Goal: Task Accomplishment & Management: Manage account settings

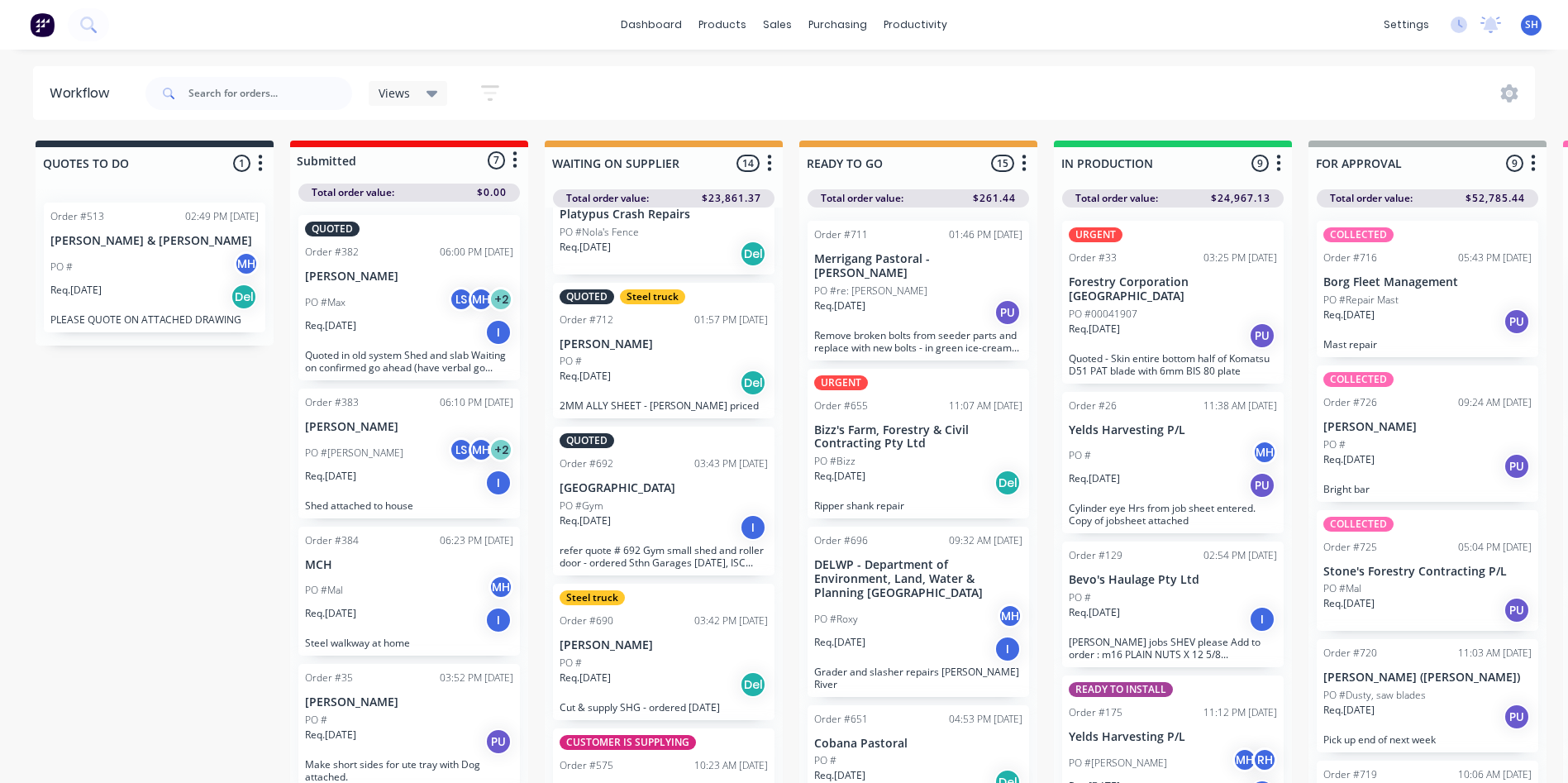
scroll to position [247, 0]
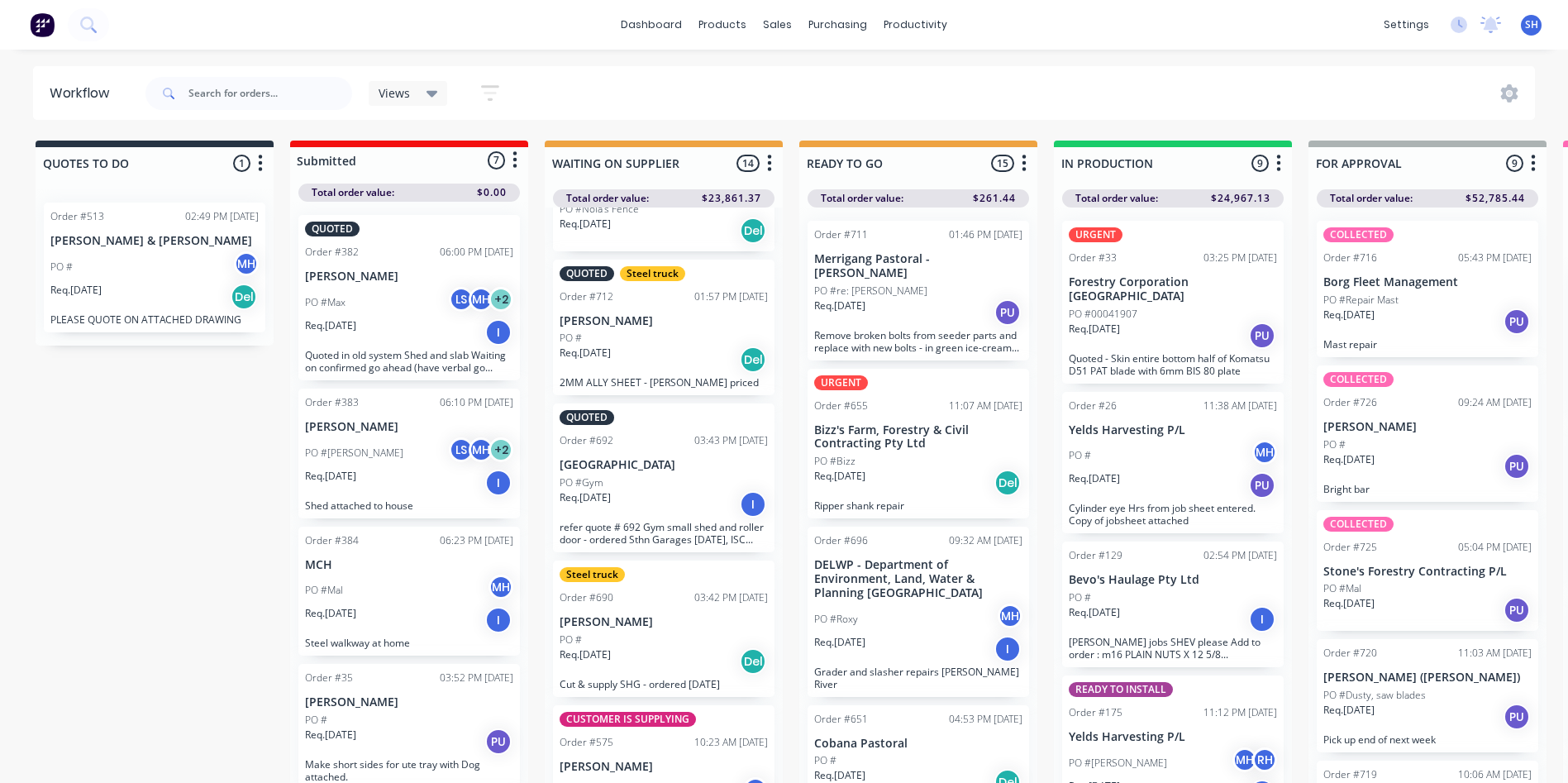
click at [661, 508] on div "Req. [DATE] I" at bounding box center [664, 504] width 209 height 28
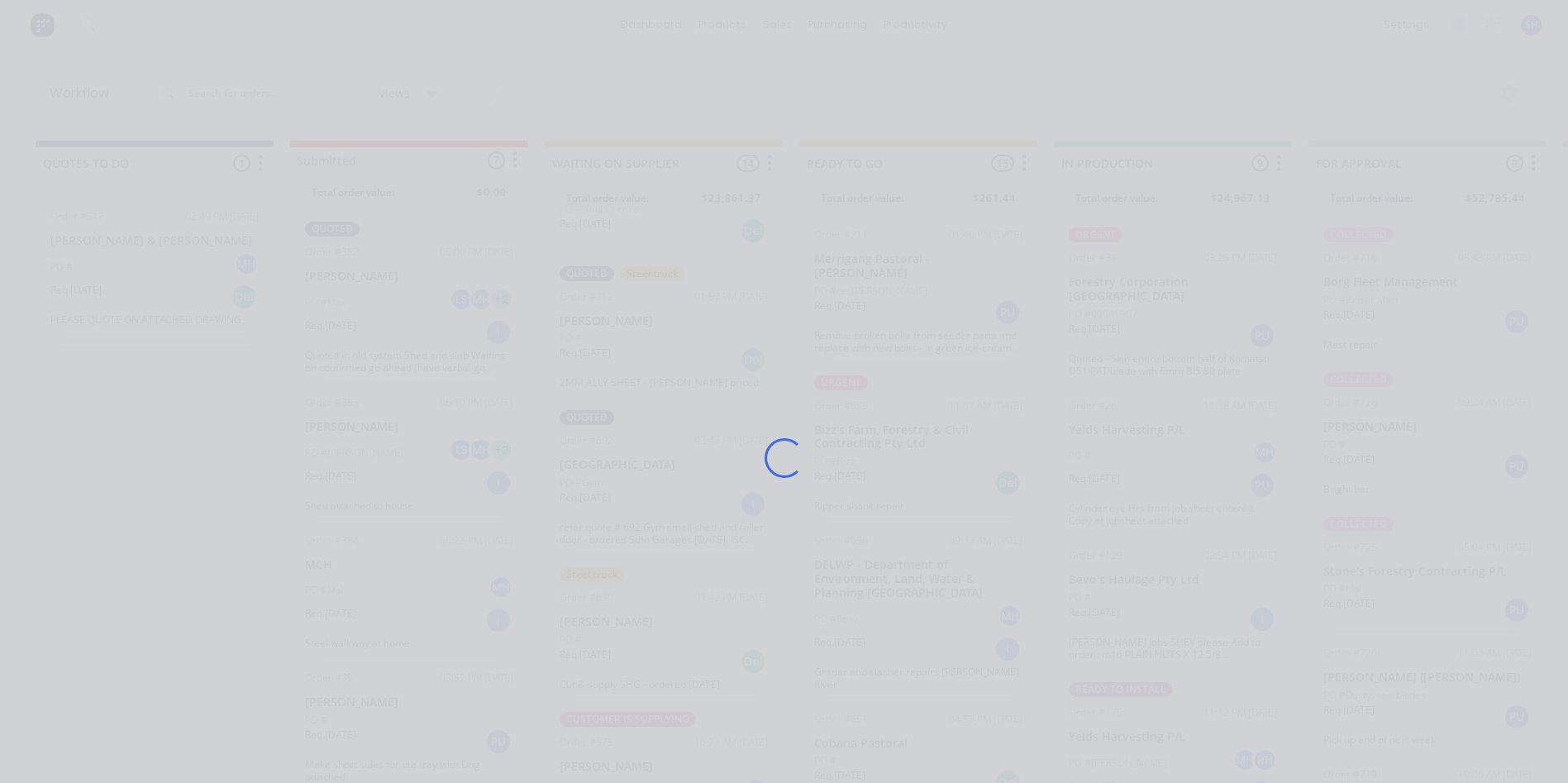
click at [661, 508] on div "Loading..." at bounding box center [784, 458] width 1323 height 783
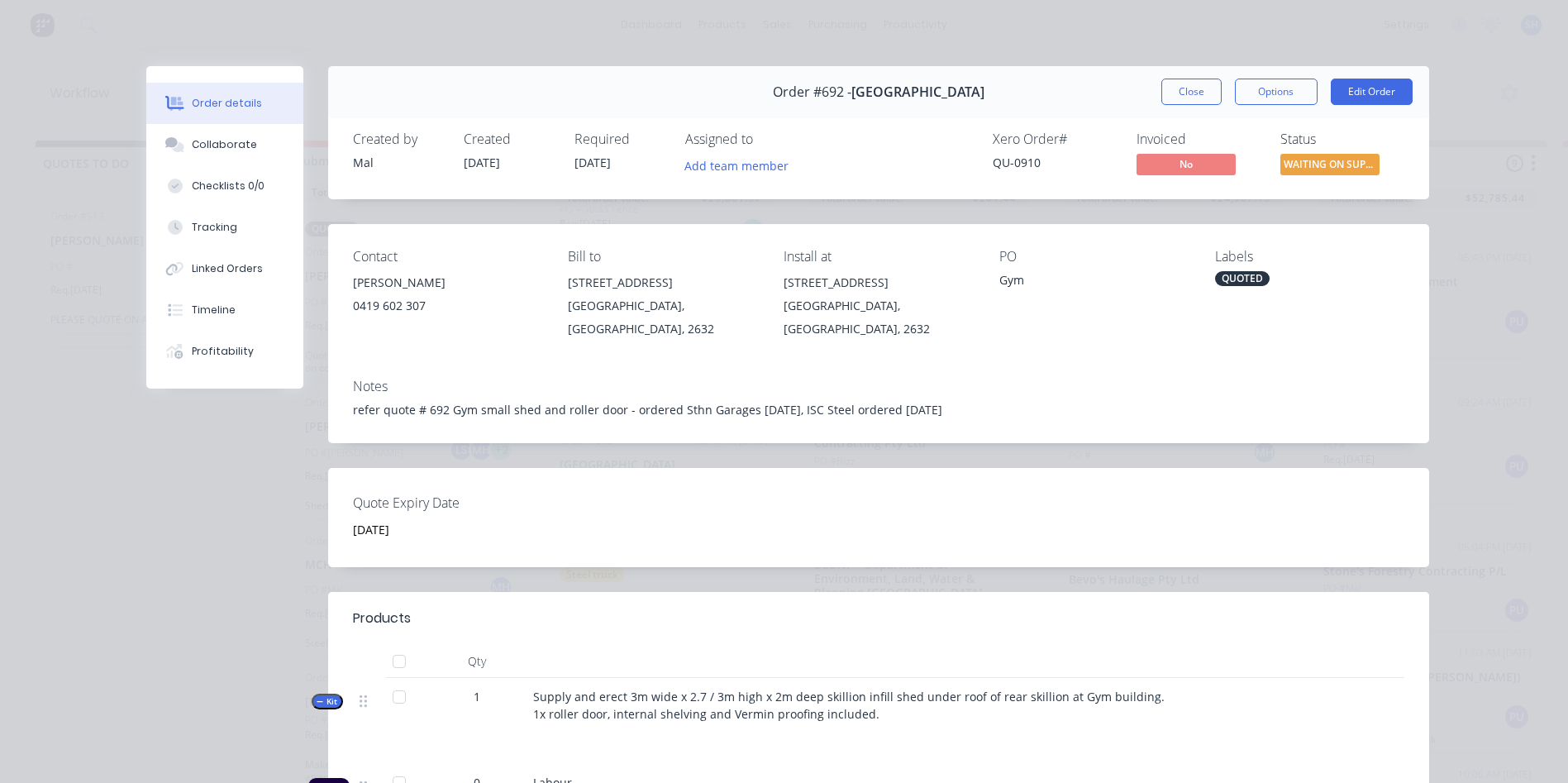
click at [790, 400] on div "refer quote # 692 Gym small shed and roller door - ordered Sthn Garages [DATE],…" at bounding box center [878, 408] width 1051 height 17
click at [1350, 89] on button "Edit Order" at bounding box center [1371, 91] width 81 height 27
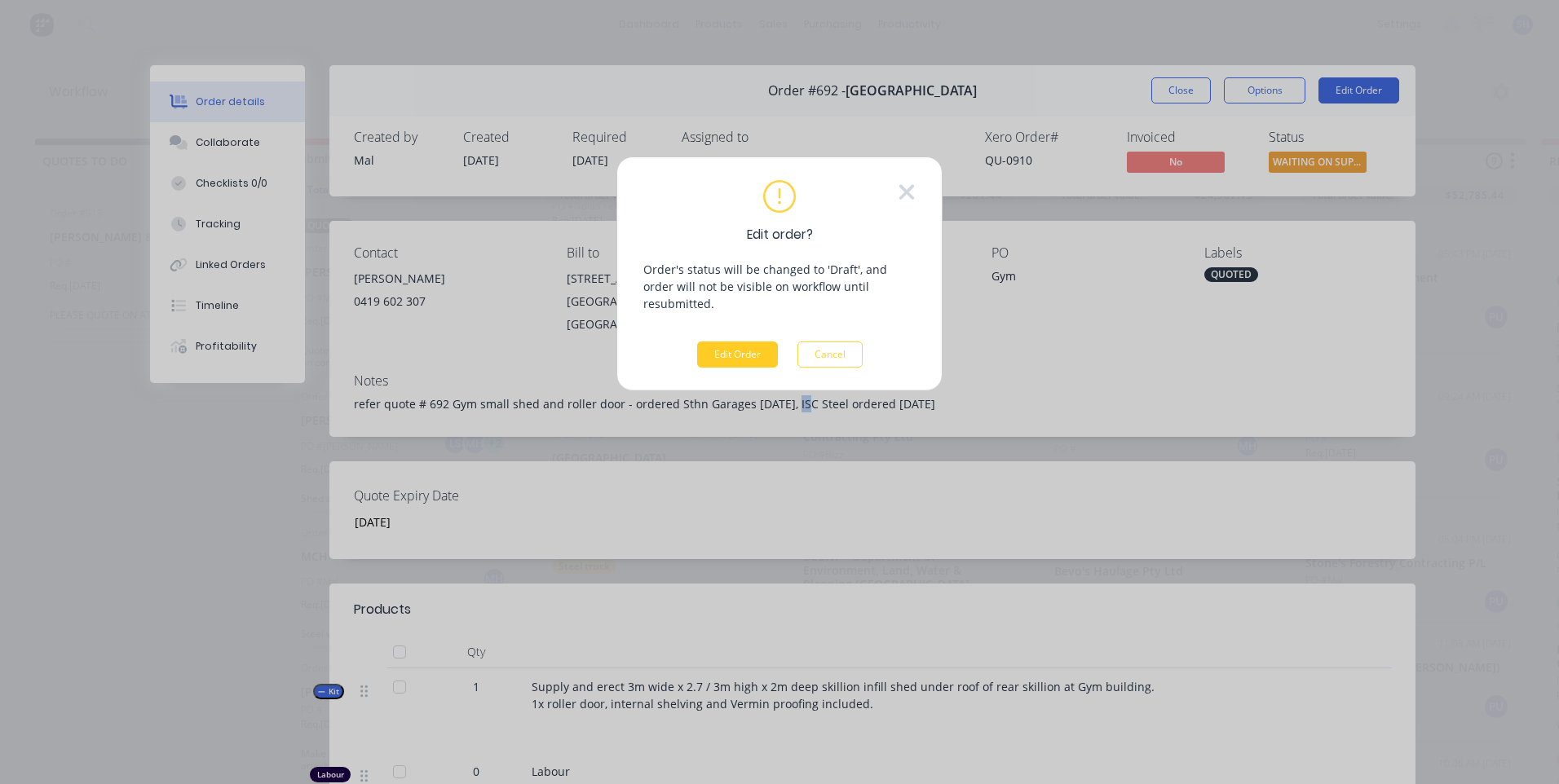
click at [735, 341] on button "Edit Order" at bounding box center [737, 354] width 80 height 26
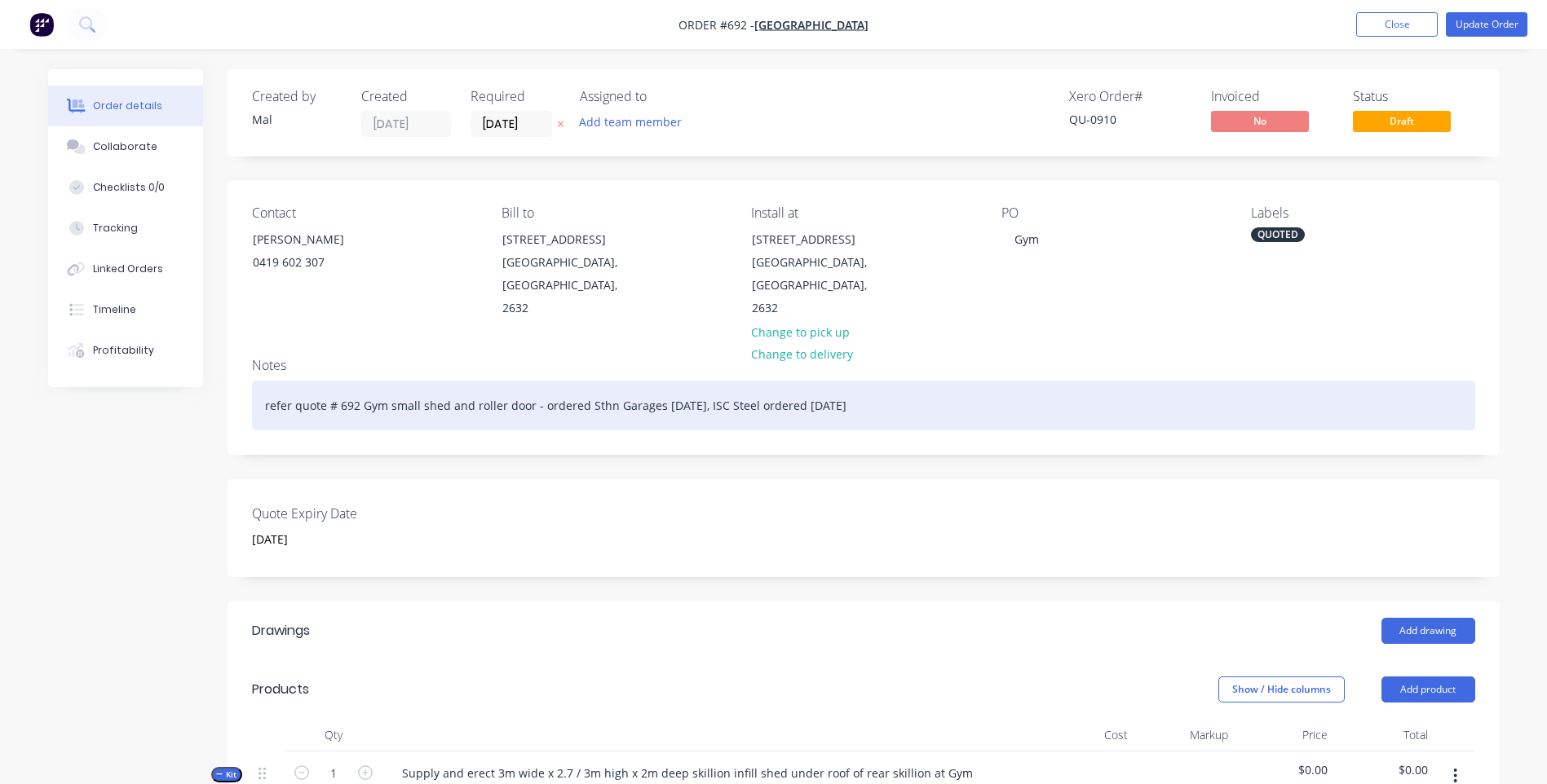
click at [687, 382] on div "refer quote # 692 Gym small shed and roller door - ordered Sthn Garages [DATE],…" at bounding box center [863, 405] width 1223 height 50
click at [880, 380] on div "refer quote # 692 Gym small shed and roller door - due to arrive @ MCH [DATE], …" at bounding box center [863, 405] width 1223 height 50
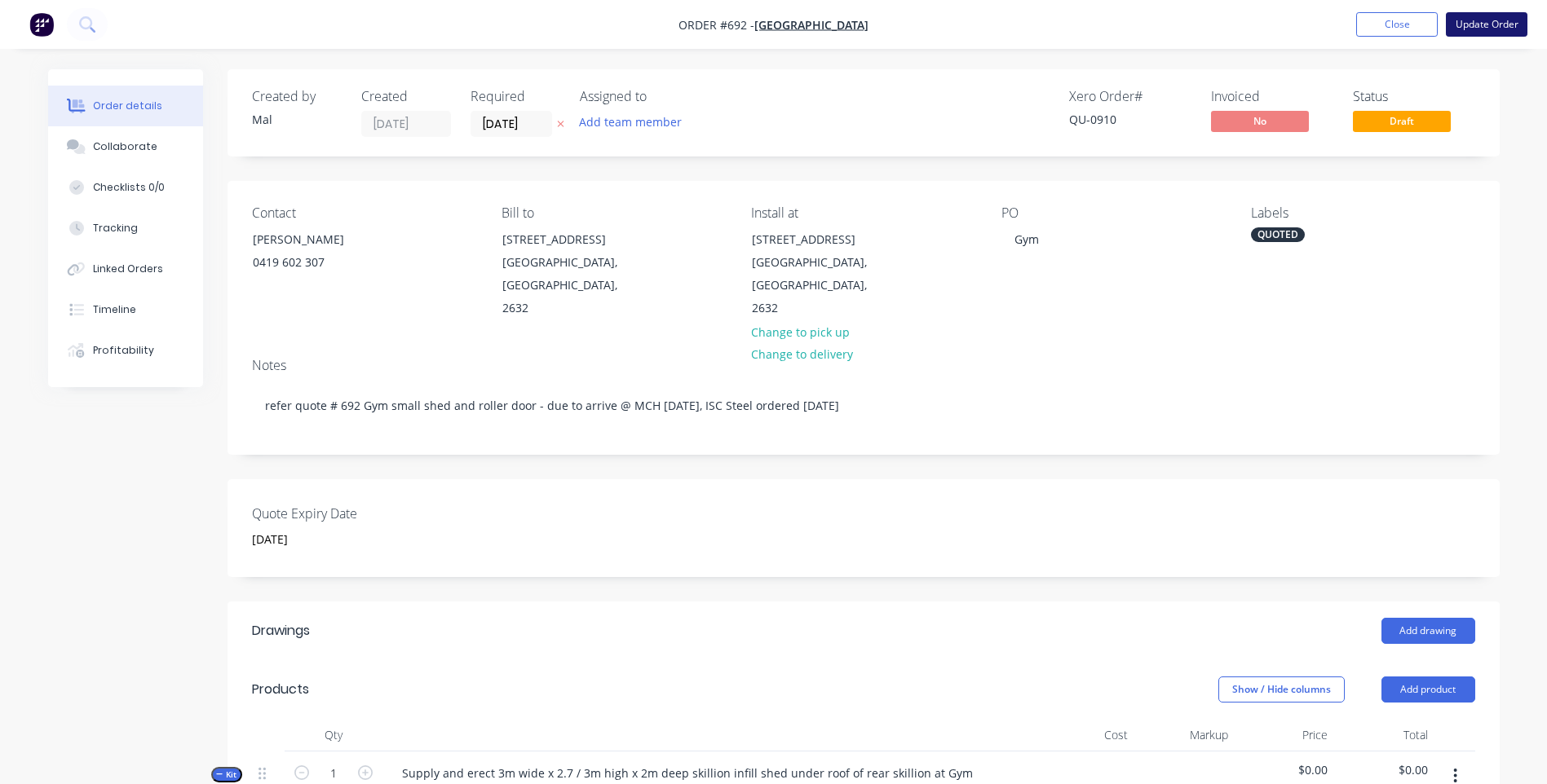
click at [1490, 23] on button "Update Order" at bounding box center [1486, 24] width 81 height 24
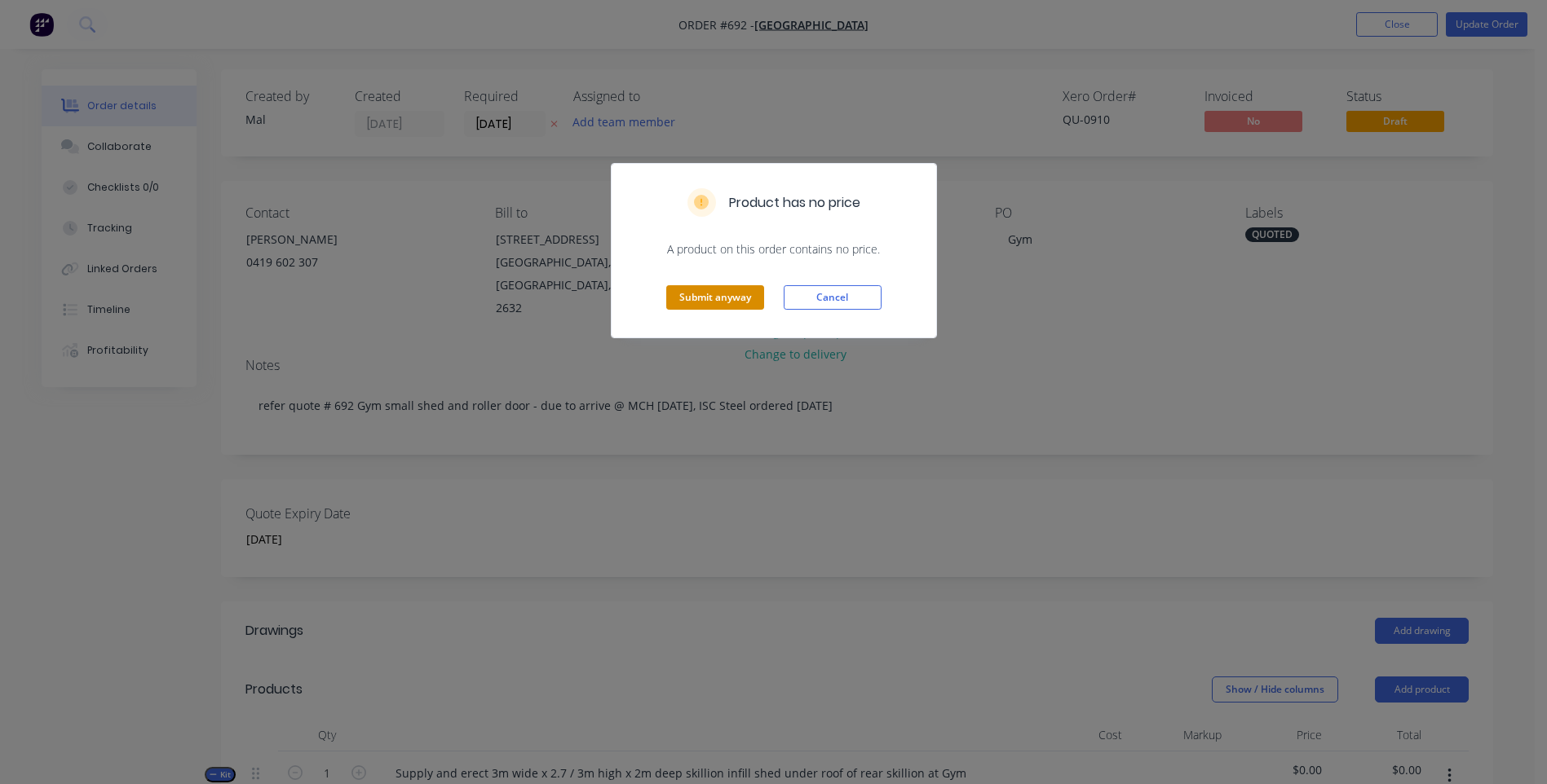
click at [758, 288] on button "Submit anyway" at bounding box center [715, 297] width 98 height 24
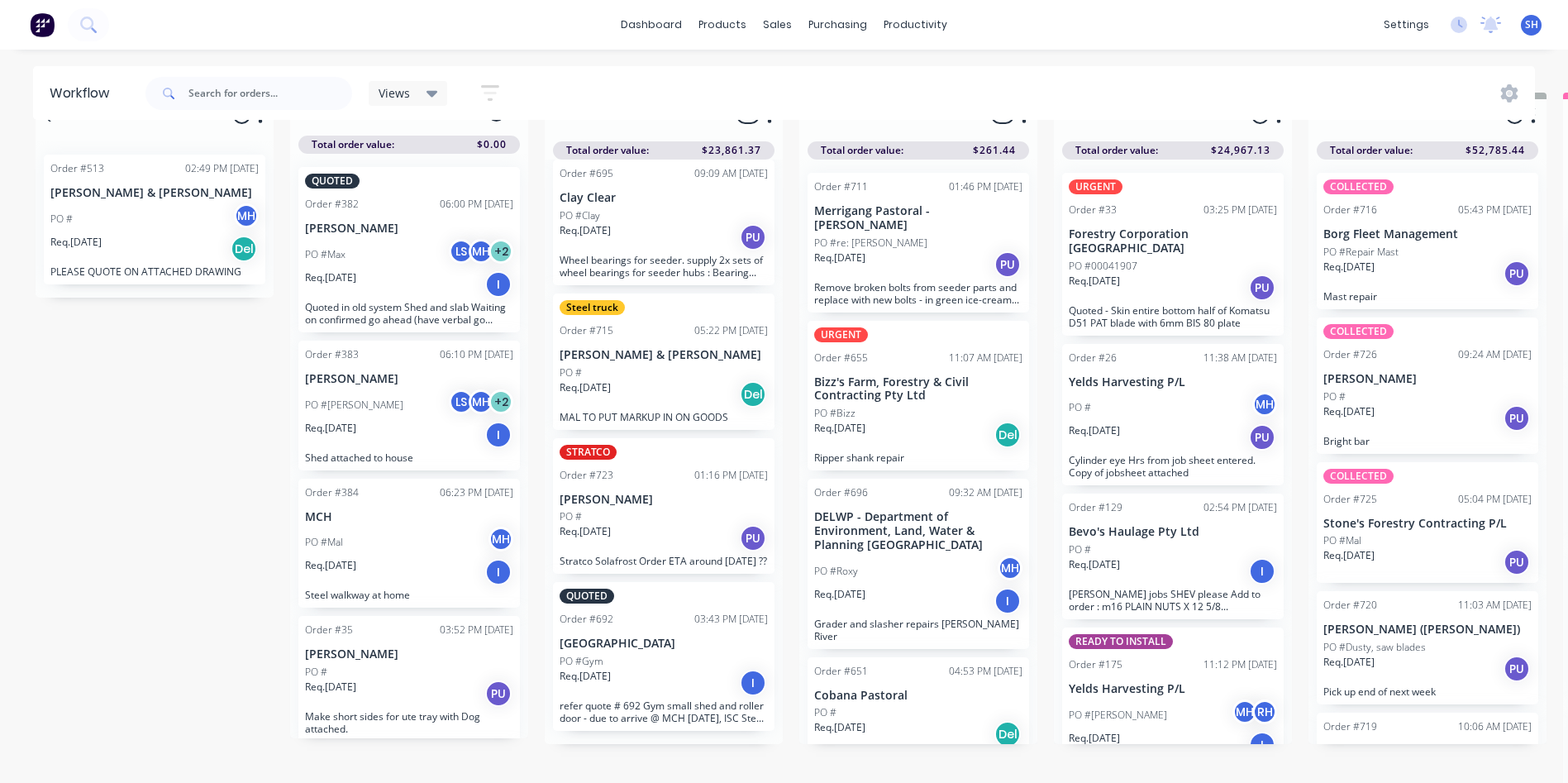
scroll to position [72, 0]
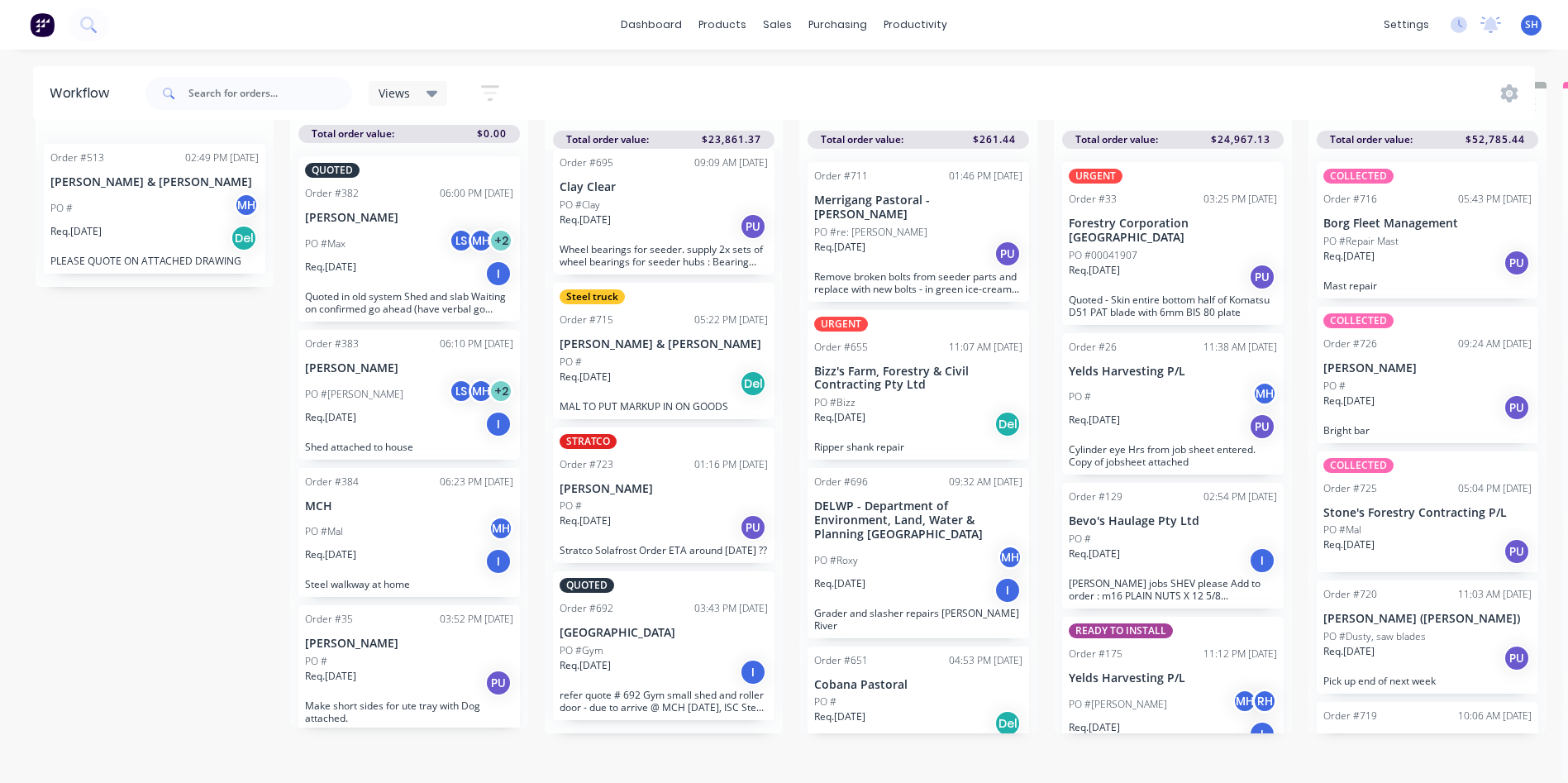
click at [696, 616] on div "QUOTED Order #692 03:43 PM [DATE] [GEOGRAPHIC_DATA] PO #Gym Req. [DATE] I refer…" at bounding box center [663, 646] width 222 height 149
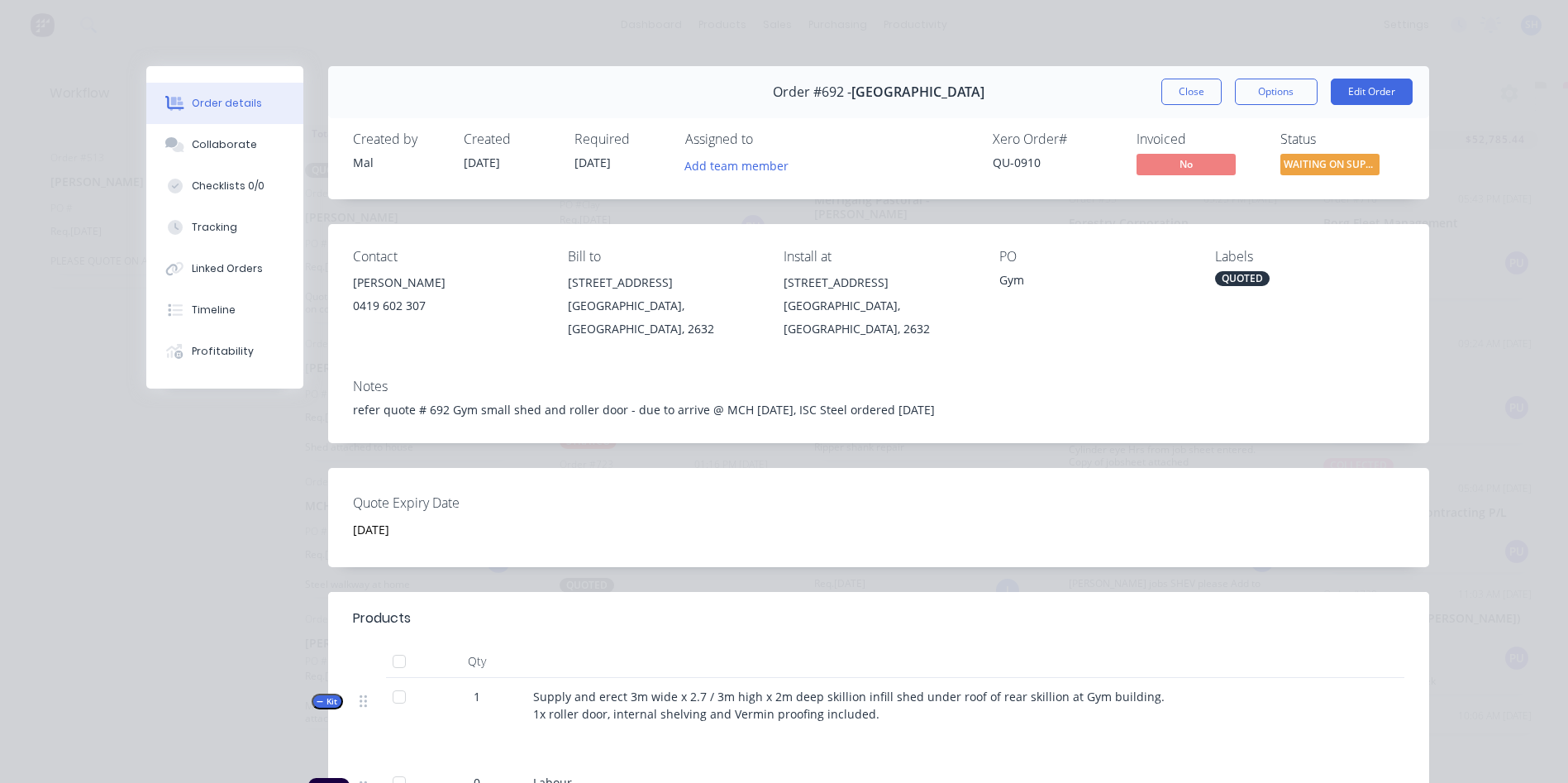
click at [1235, 273] on div "QUOTED" at bounding box center [1242, 278] width 55 height 15
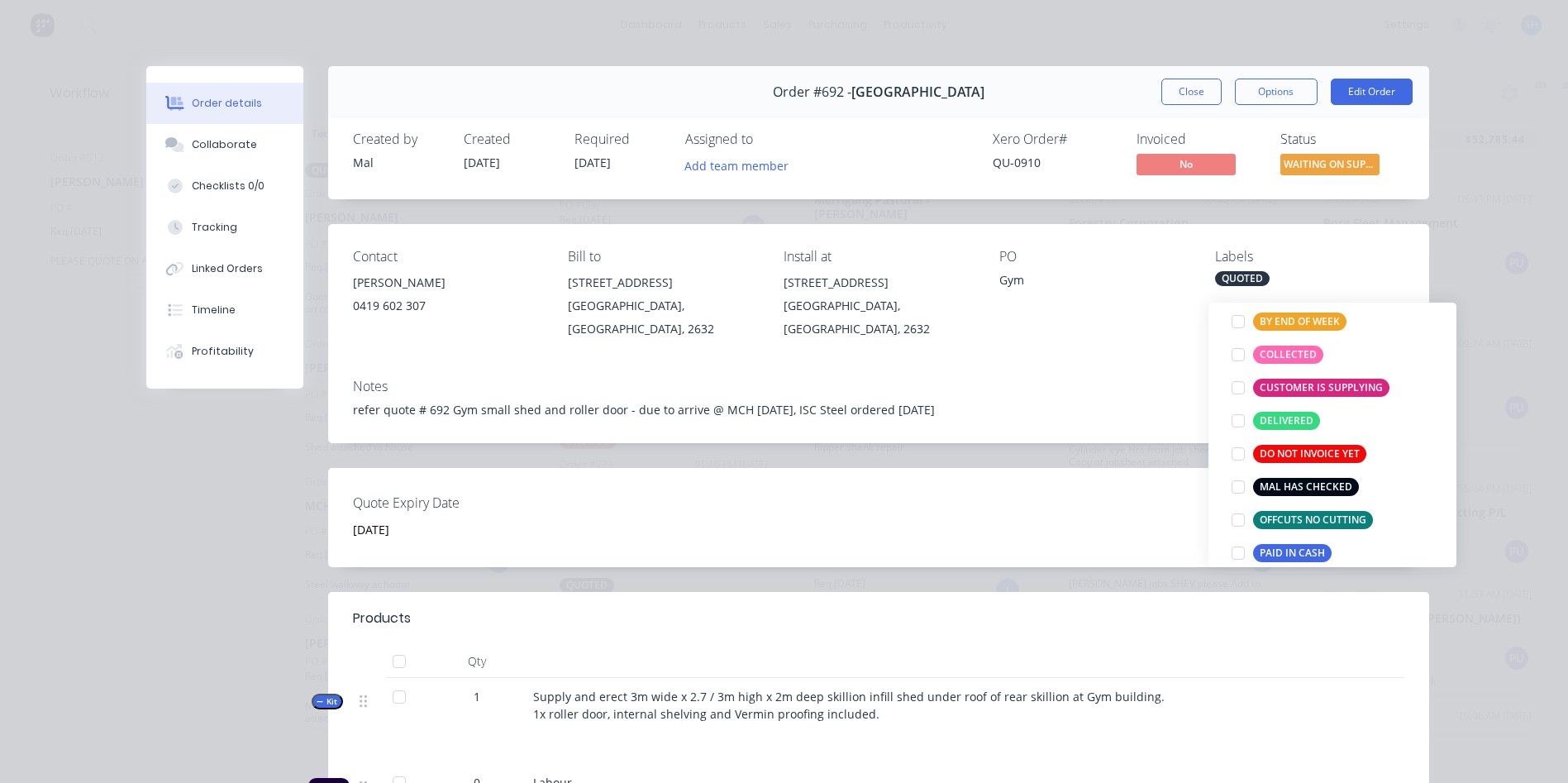
scroll to position [99, 0]
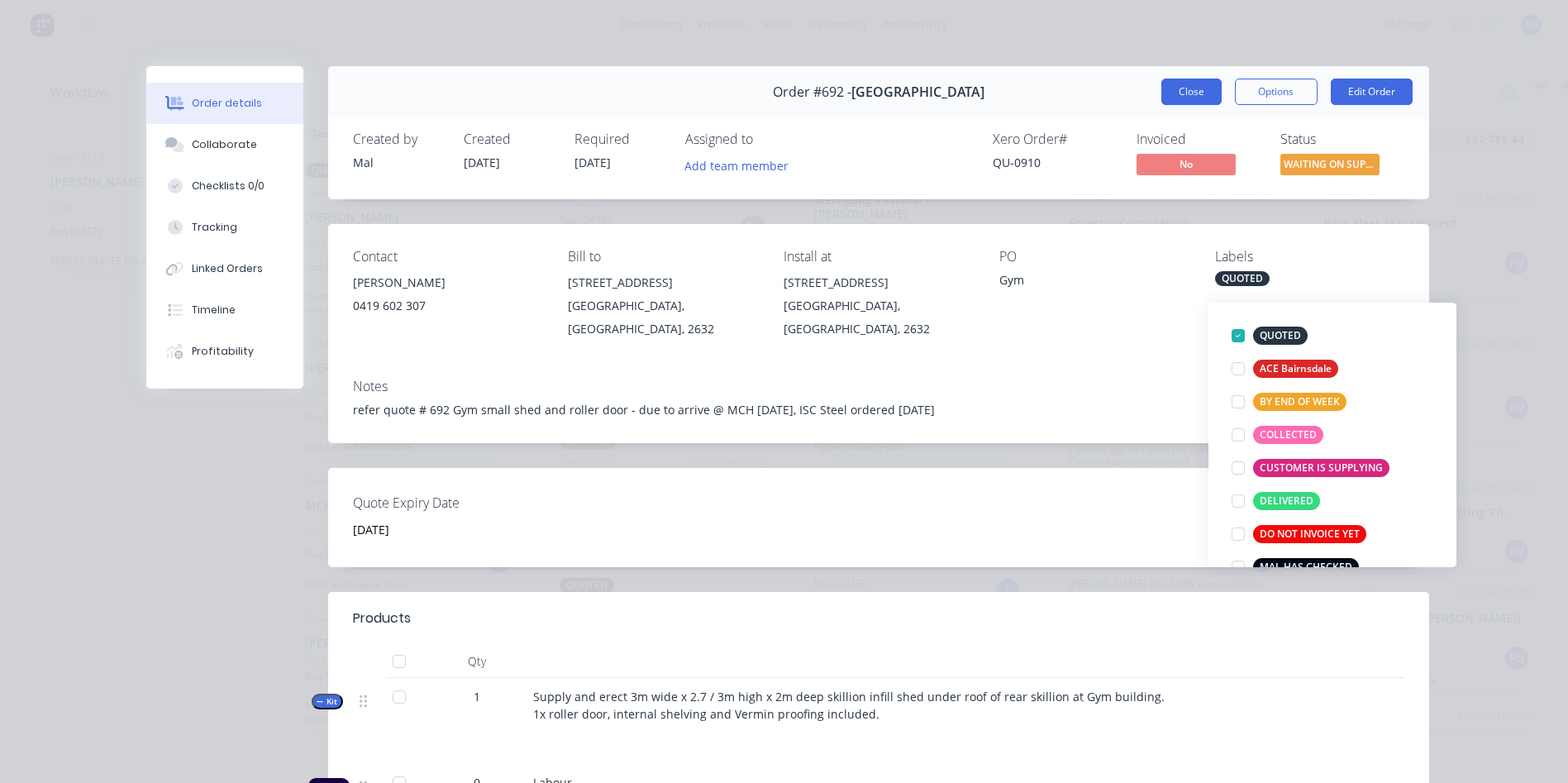
click at [1189, 83] on button "Close" at bounding box center [1190, 91] width 61 height 27
